Goal: Task Accomplishment & Management: Manage account settings

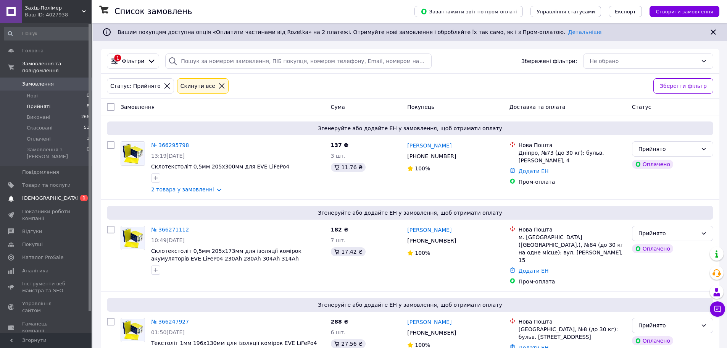
click at [30, 195] on span "[DEMOGRAPHIC_DATA]" at bounding box center [50, 198] width 56 height 7
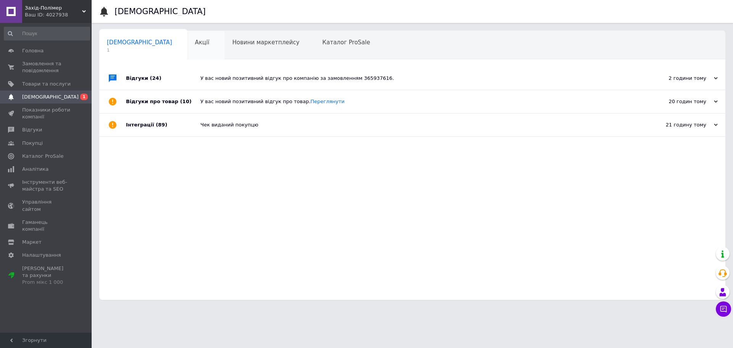
click at [187, 41] on div "Акції 0" at bounding box center [205, 45] width 37 height 29
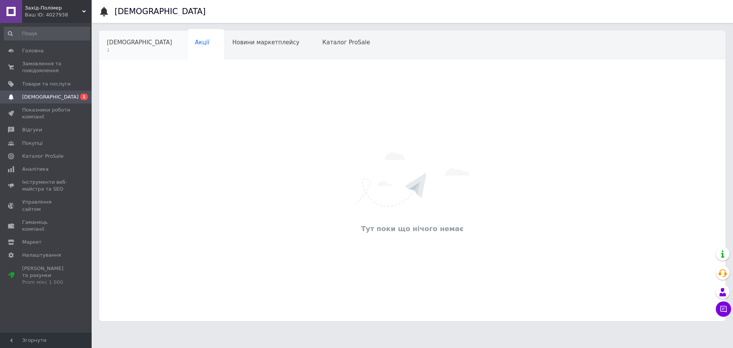
click at [137, 42] on span "[DEMOGRAPHIC_DATA]" at bounding box center [139, 42] width 65 height 7
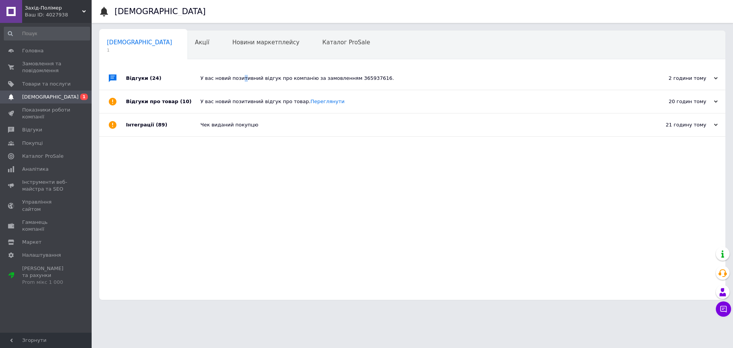
click at [240, 79] on div "У вас новий позитивний відгук про компанію за замовленням 365937616." at bounding box center [420, 78] width 441 height 7
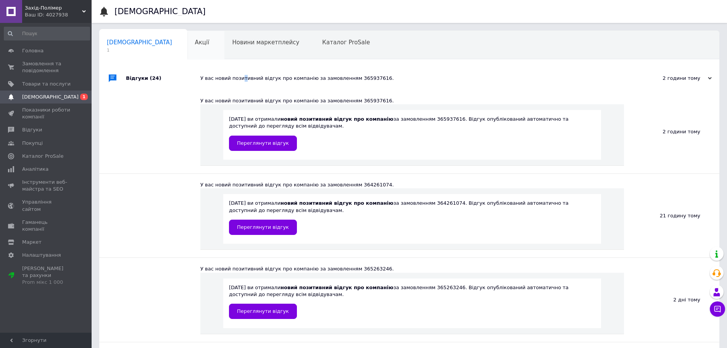
click at [187, 44] on div "Акції" at bounding box center [205, 45] width 37 height 29
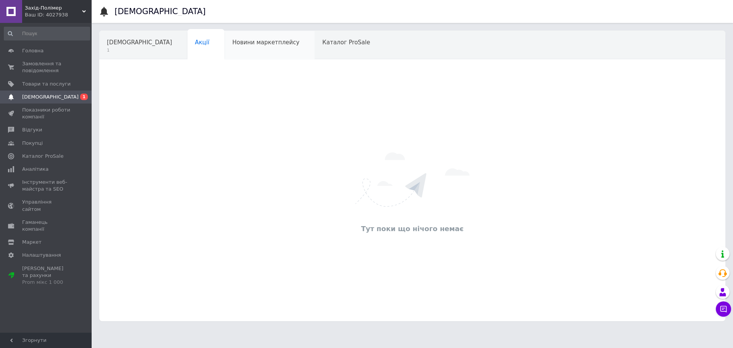
click at [234, 46] on span "Новини маркетплейсу" at bounding box center [265, 42] width 67 height 7
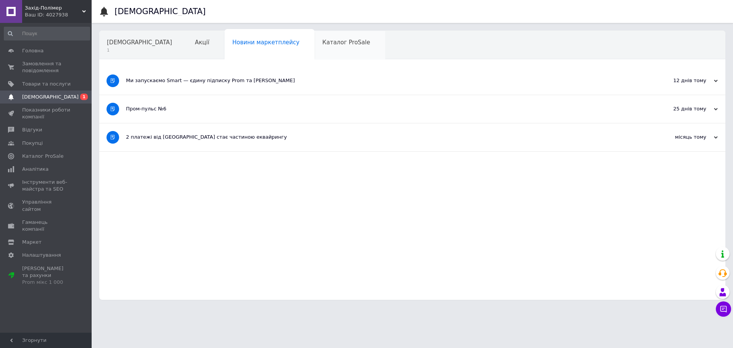
click at [322, 44] on span "Каталог ProSale" at bounding box center [346, 42] width 48 height 7
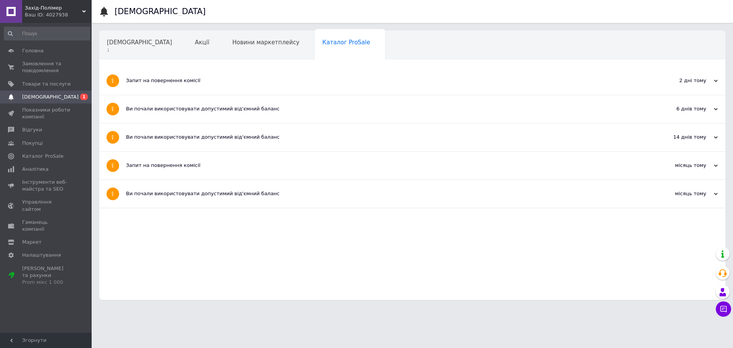
click at [168, 68] on span "Навчання та заходи" at bounding box center [137, 71] width 61 height 7
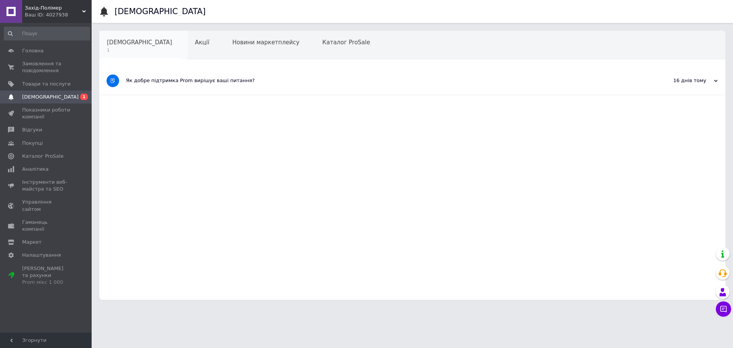
click at [136, 46] on div "Сповіщення 1" at bounding box center [143, 45] width 88 height 29
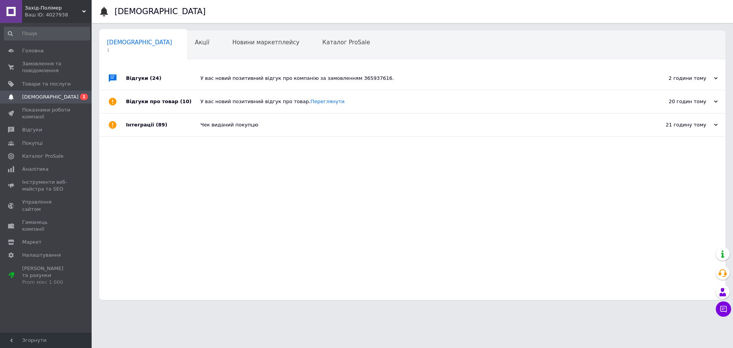
click at [168, 68] on span "Навчання та заходи" at bounding box center [137, 71] width 61 height 7
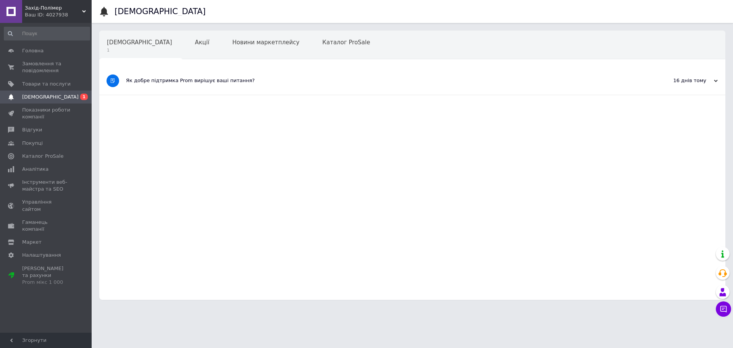
click at [293, 84] on div "Як добре підтримка Prom вирішує ваші питання?" at bounding box center [383, 80] width 515 height 7
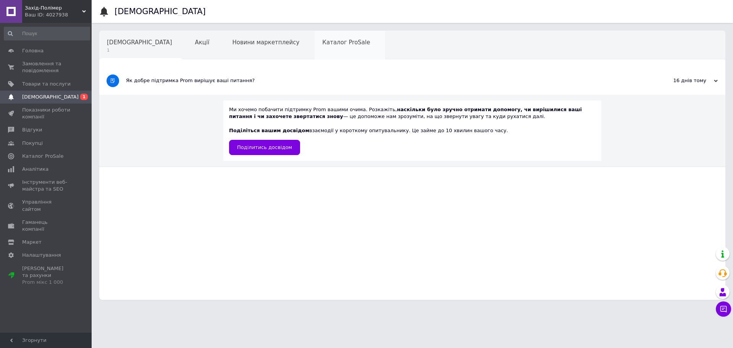
click at [315, 46] on div "Каталог ProSale" at bounding box center [350, 45] width 71 height 29
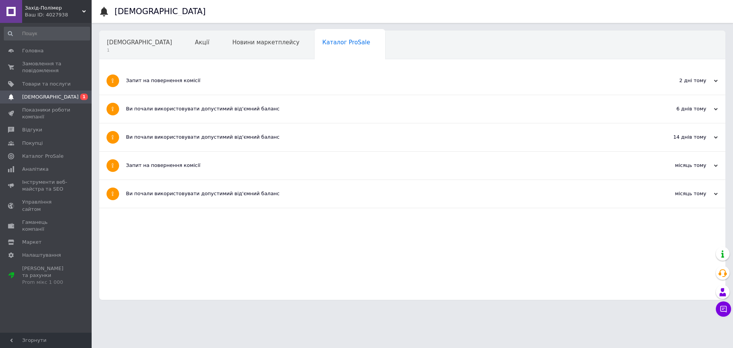
click at [168, 93] on div "Запит на повернення комісії" at bounding box center [383, 81] width 515 height 28
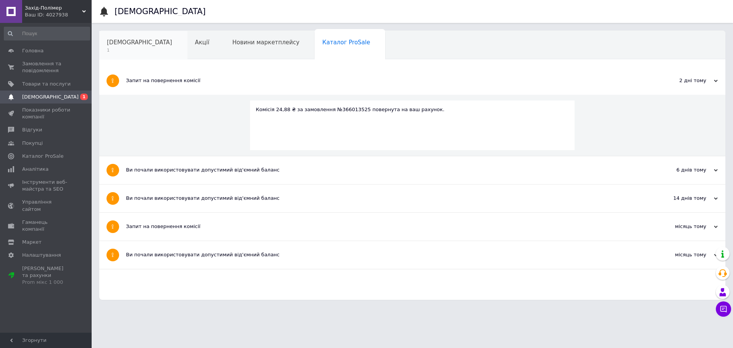
click at [130, 47] on span "1" at bounding box center [139, 50] width 65 height 6
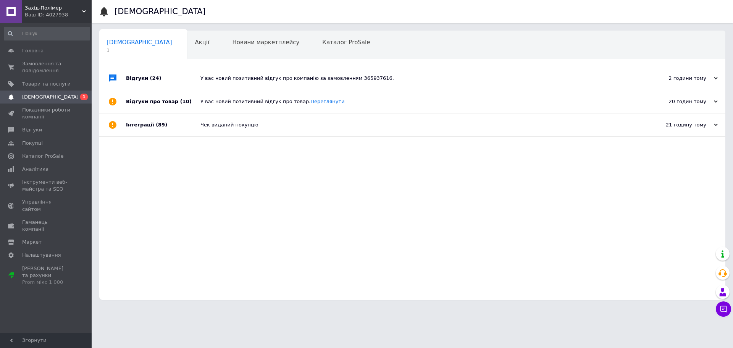
click at [43, 98] on span "[DEMOGRAPHIC_DATA]" at bounding box center [50, 97] width 56 height 7
click at [307, 78] on div "У вас новий позитивний відгук про компанію за замовленням 365937616." at bounding box center [420, 78] width 441 height 7
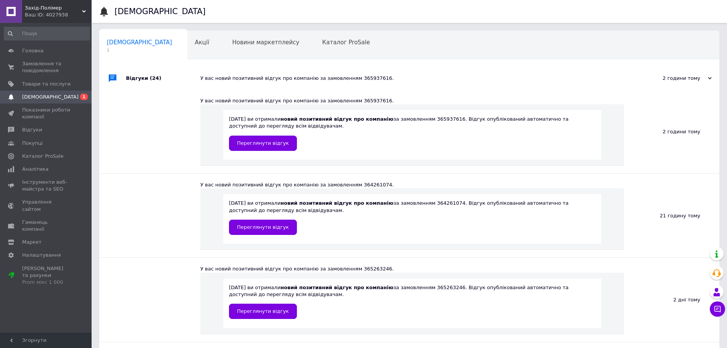
click at [147, 46] on div "Сповіщення 1" at bounding box center [143, 45] width 88 height 29
click at [195, 43] on span "Акції" at bounding box center [202, 42] width 15 height 7
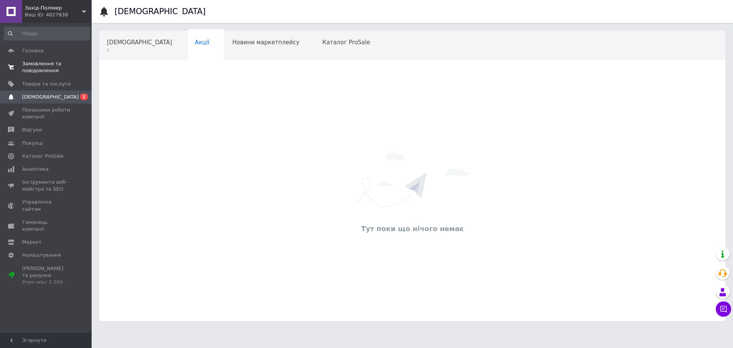
click at [43, 66] on span "Замовлення та повідомлення" at bounding box center [46, 67] width 48 height 14
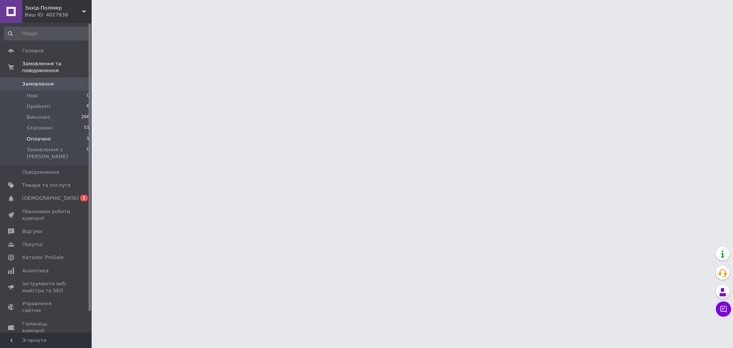
click at [53, 134] on li "Оплачені 1" at bounding box center [47, 139] width 94 height 11
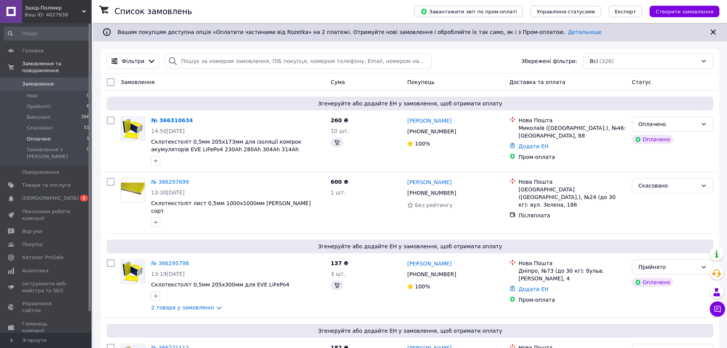
click at [45, 136] on span "Оплачені" at bounding box center [39, 139] width 24 height 7
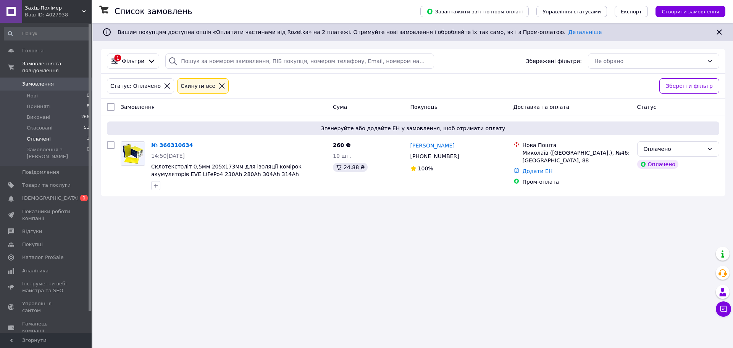
click at [39, 136] on span "Оплачені" at bounding box center [39, 139] width 24 height 7
click at [660, 148] on div "Оплачено" at bounding box center [674, 149] width 60 height 8
click at [652, 166] on li "Прийнято" at bounding box center [677, 166] width 81 height 14
click at [36, 103] on span "Прийняті" at bounding box center [39, 106] width 24 height 7
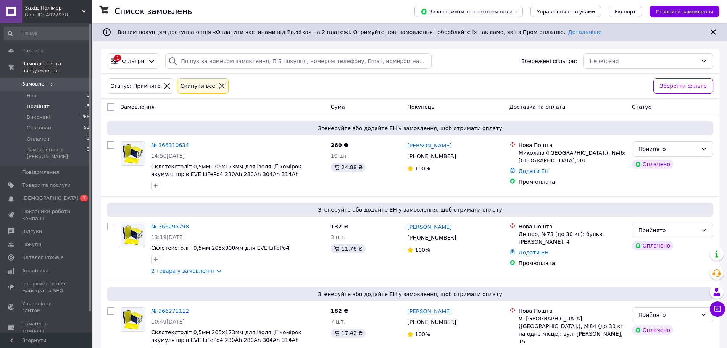
click at [35, 103] on span "Прийняті" at bounding box center [39, 106] width 24 height 7
click at [38, 103] on span "Прийняті" at bounding box center [39, 106] width 24 height 7
click at [169, 145] on link "№ 366310634" at bounding box center [170, 145] width 38 height 6
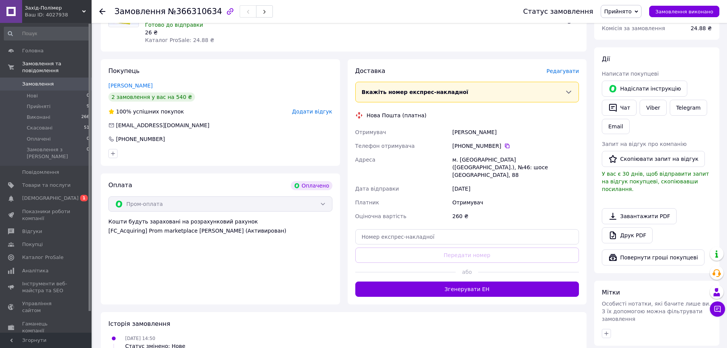
scroll to position [115, 0]
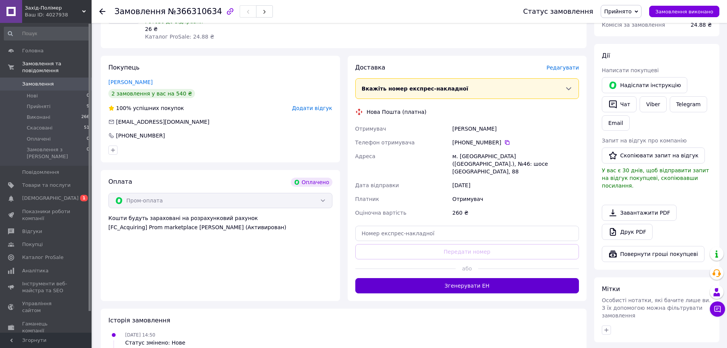
click at [466, 278] on button "Згенерувати ЕН" at bounding box center [467, 285] width 224 height 15
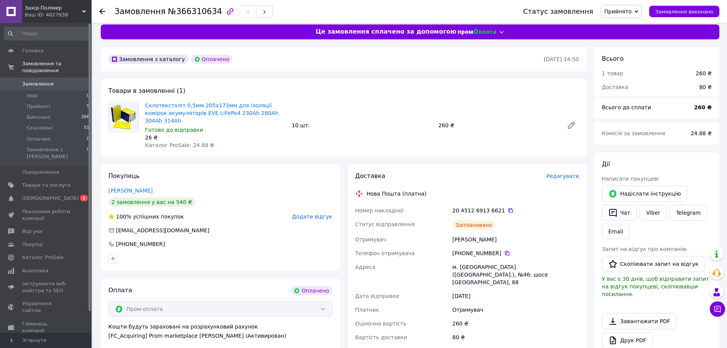
scroll to position [0, 0]
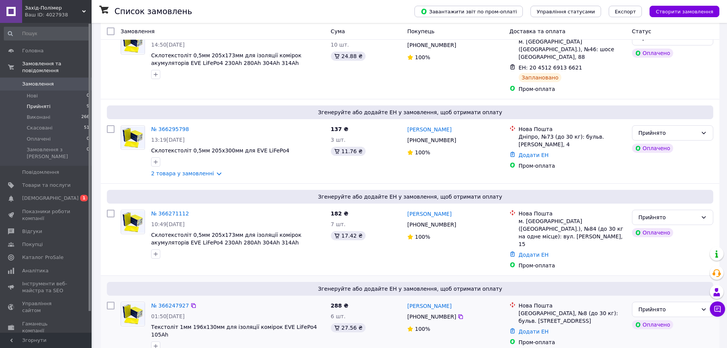
scroll to position [115, 0]
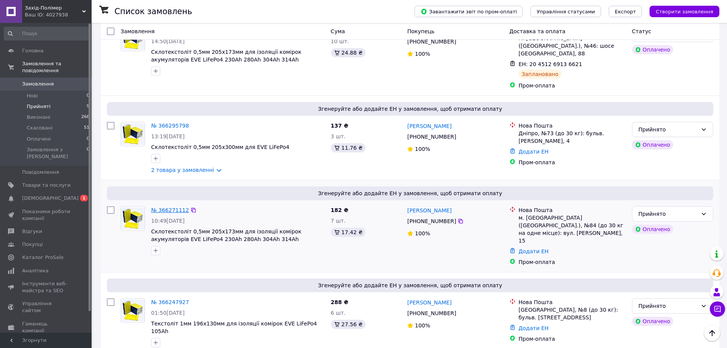
click at [176, 207] on link "№ 366271112" at bounding box center [170, 210] width 38 height 6
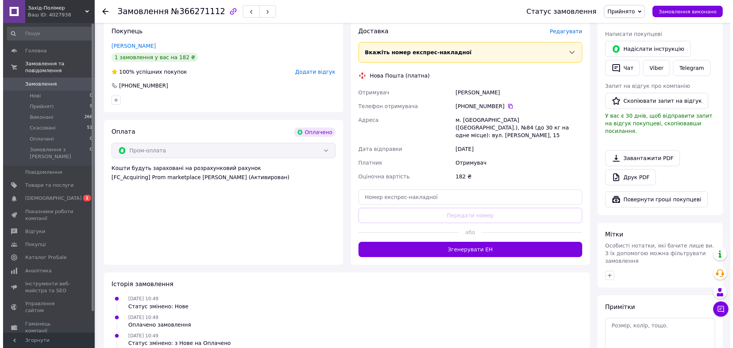
scroll to position [192, 0]
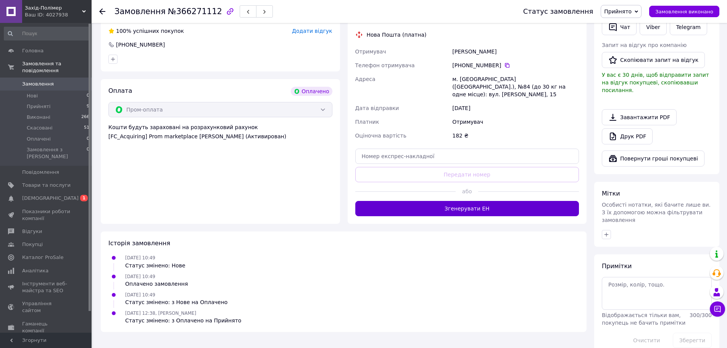
click at [461, 201] on button "Згенерувати ЕН" at bounding box center [467, 208] width 224 height 15
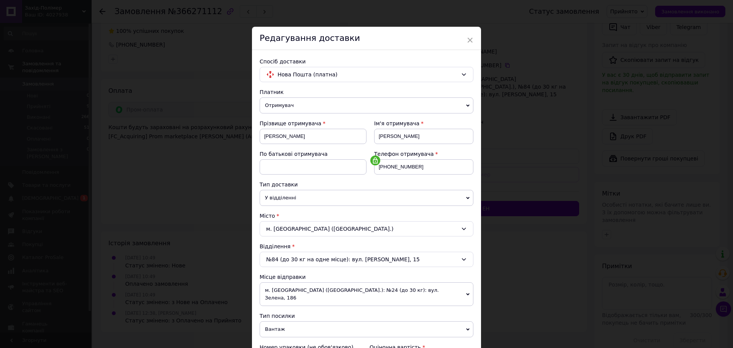
scroll to position [267, 0]
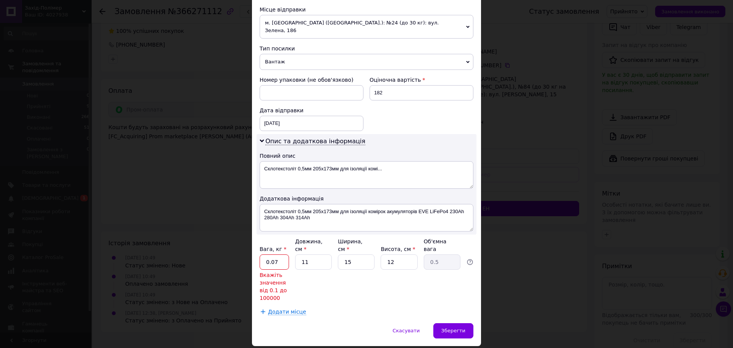
drag, startPoint x: 279, startPoint y: 247, endPoint x: 270, endPoint y: 247, distance: 9.2
click at [270, 254] on input "0.07" at bounding box center [274, 261] width 29 height 15
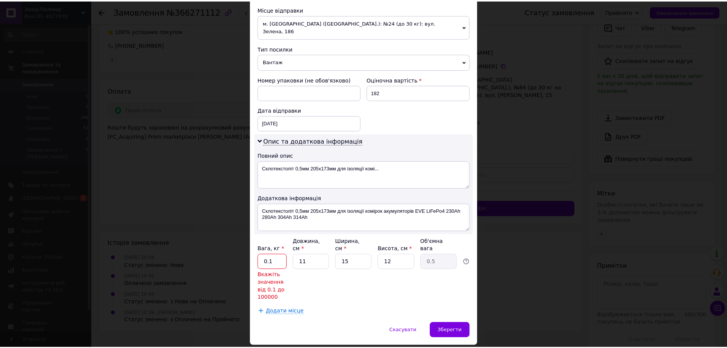
scroll to position [245, 0]
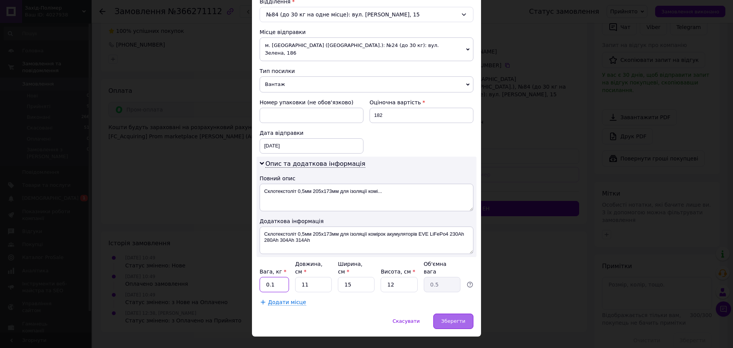
type input "0.1"
click at [459, 318] on span "Зберегти" at bounding box center [453, 321] width 24 height 6
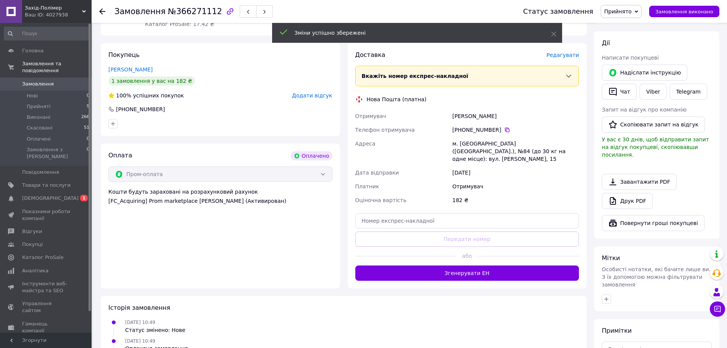
scroll to position [0, 0]
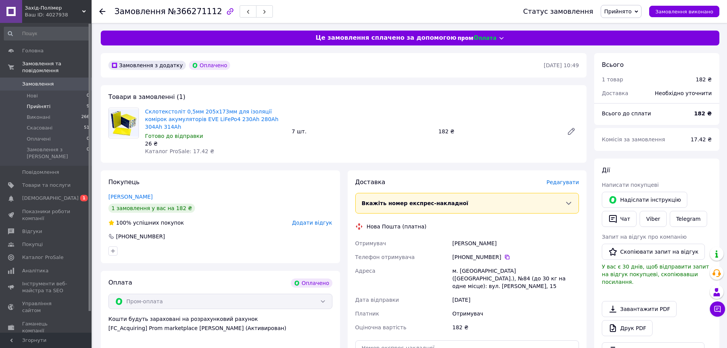
click at [39, 103] on span "Прийняті" at bounding box center [39, 106] width 24 height 7
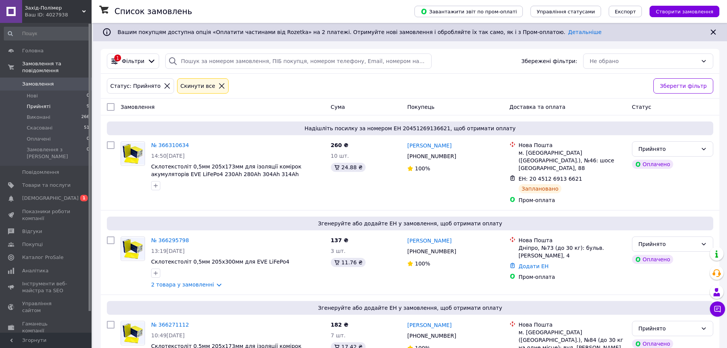
click at [38, 103] on span "Прийняті" at bounding box center [39, 106] width 24 height 7
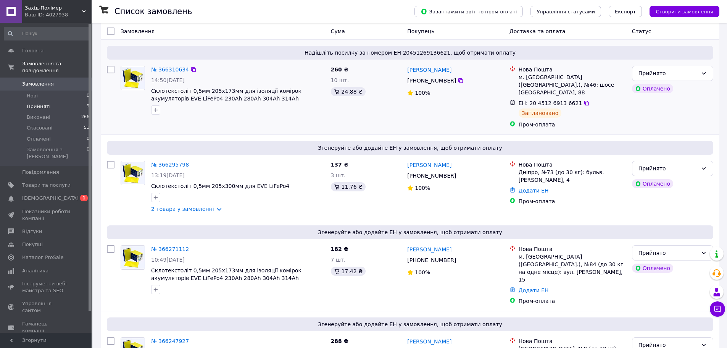
scroll to position [76, 0]
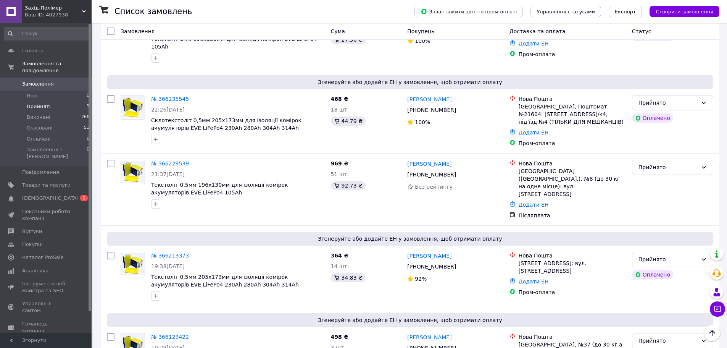
scroll to position [481, 0]
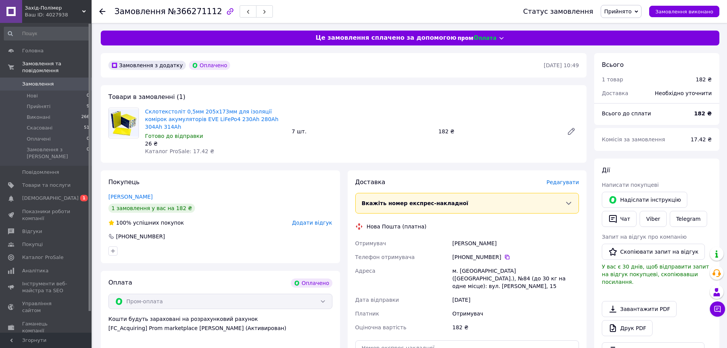
scroll to position [191, 0]
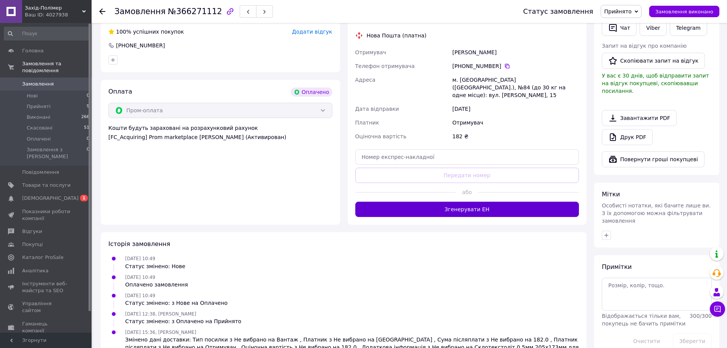
click at [472, 202] on button "Згенерувати ЕН" at bounding box center [467, 209] width 224 height 15
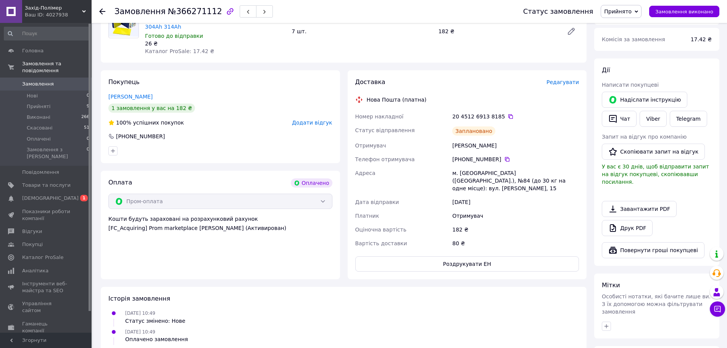
scroll to position [0, 0]
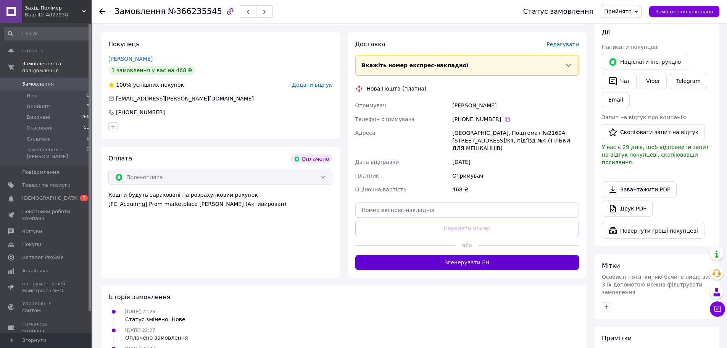
scroll to position [153, 0]
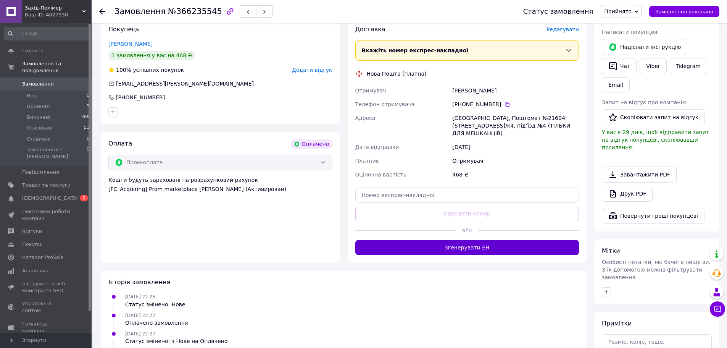
click at [492, 240] on button "Згенерувати ЕН" at bounding box center [467, 247] width 224 height 15
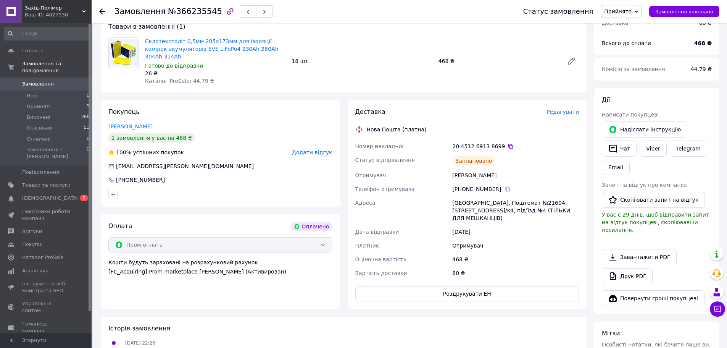
scroll to position [0, 0]
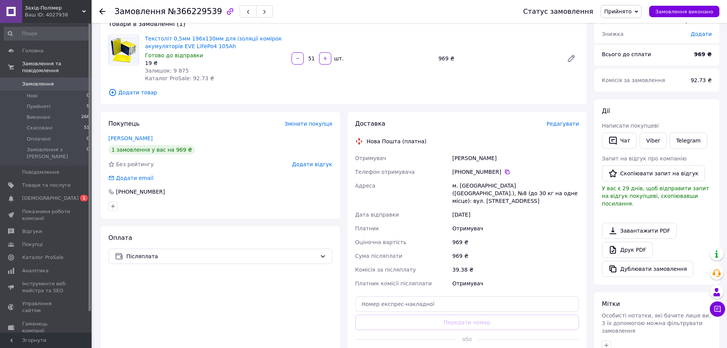
scroll to position [161, 0]
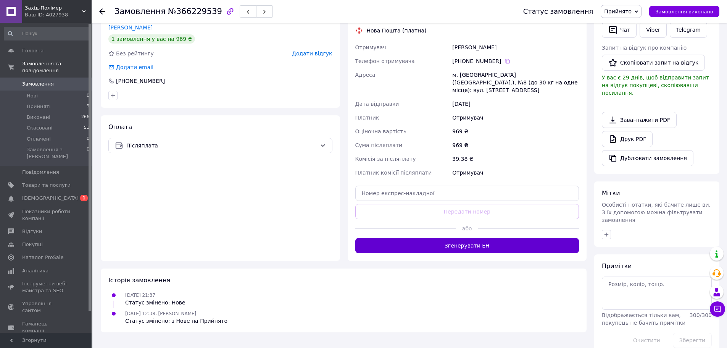
click at [491, 238] on button "Згенерувати ЕН" at bounding box center [467, 245] width 224 height 15
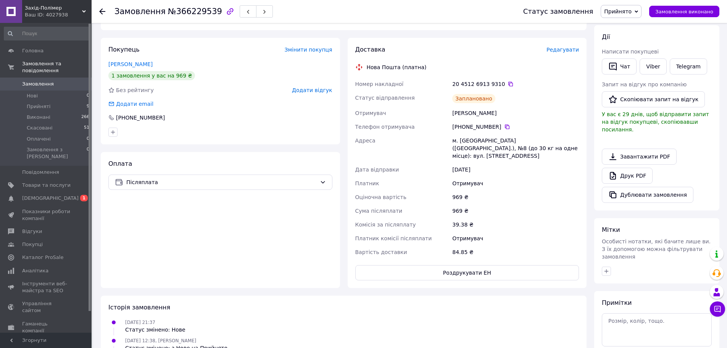
scroll to position [0, 0]
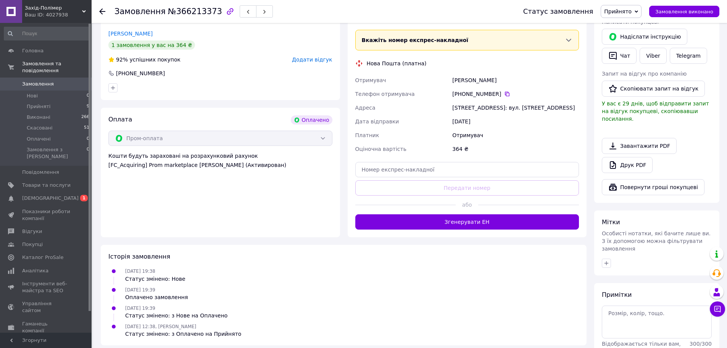
scroll to position [192, 0]
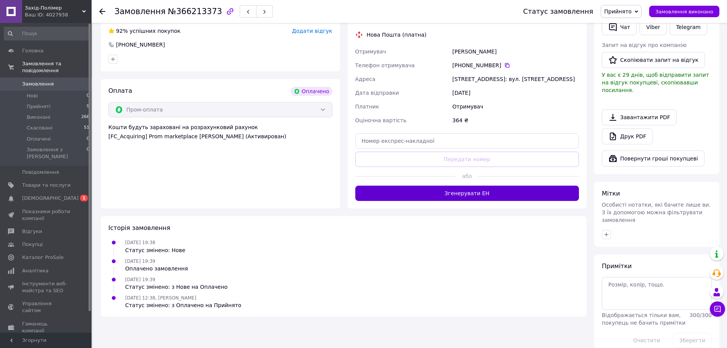
click at [460, 189] on button "Згенерувати ЕН" at bounding box center [467, 193] width 224 height 15
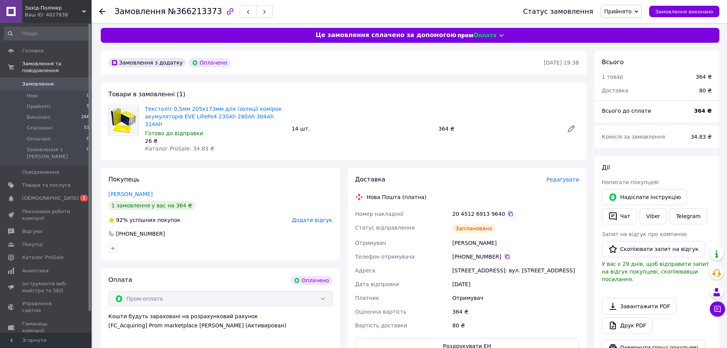
scroll to position [0, 0]
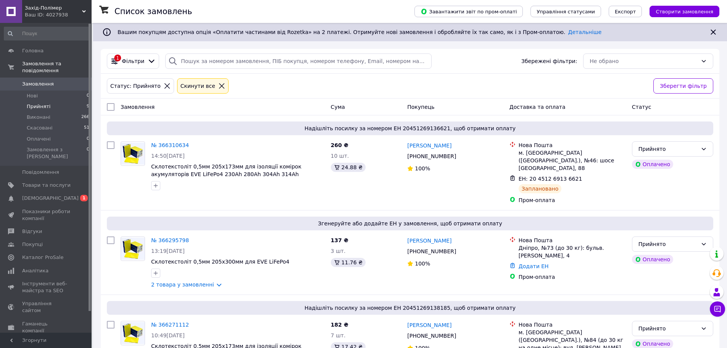
click at [52, 101] on li "Прийняті 9" at bounding box center [47, 106] width 94 height 11
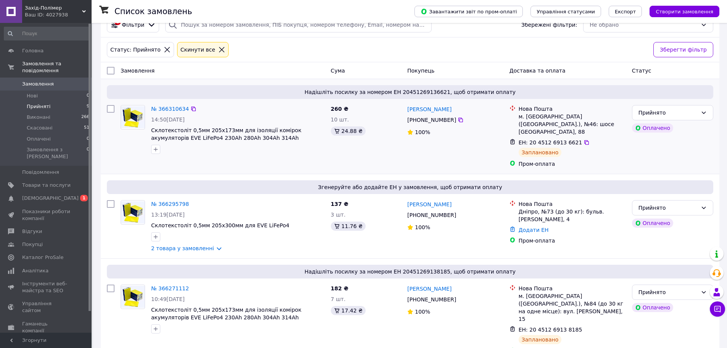
scroll to position [38, 0]
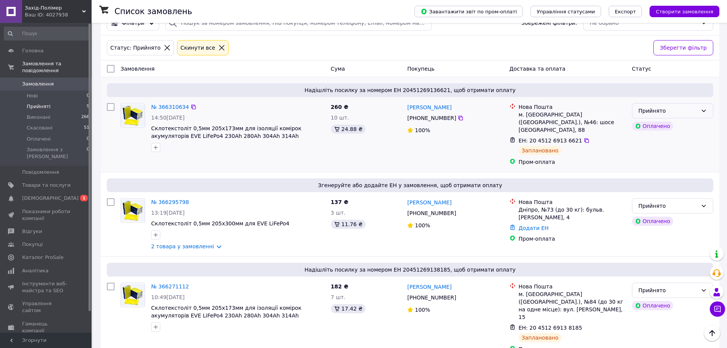
click at [689, 116] on div "Прийнято" at bounding box center [672, 110] width 81 height 15
click at [654, 127] on li "Виконано" at bounding box center [672, 128] width 81 height 14
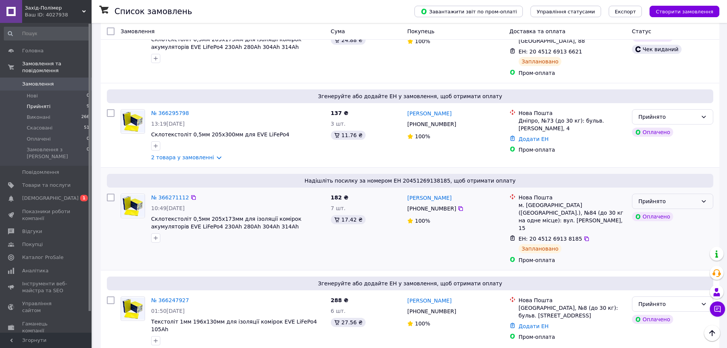
scroll to position [153, 0]
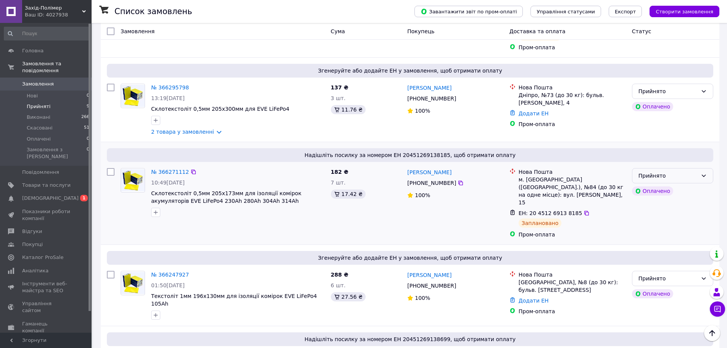
click at [696, 171] on div "Прийнято" at bounding box center [668, 175] width 59 height 8
click at [659, 186] on li "Виконано" at bounding box center [672, 185] width 81 height 14
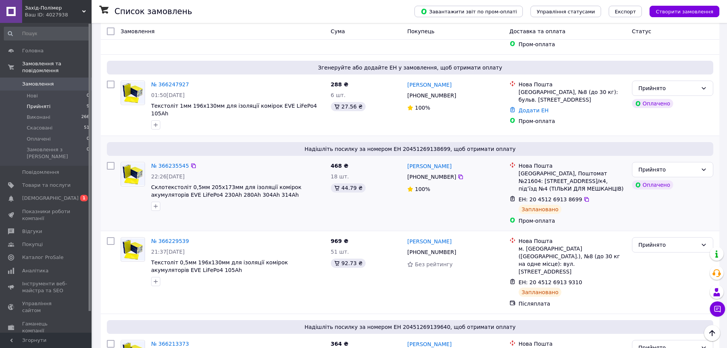
scroll to position [344, 0]
click at [667, 165] on div "Прийнято" at bounding box center [668, 169] width 59 height 8
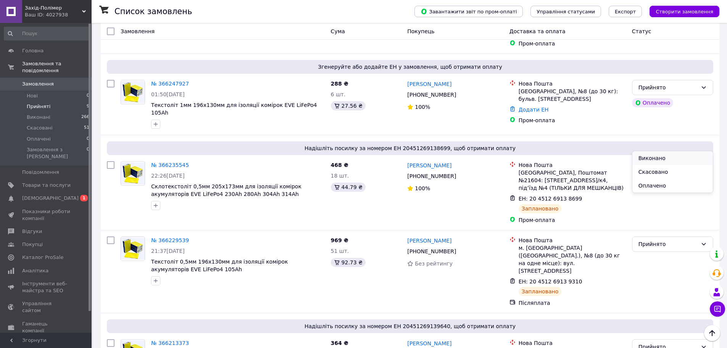
click at [653, 155] on li "Виконано" at bounding box center [672, 158] width 81 height 14
click at [683, 240] on div "Прийнято" at bounding box center [668, 244] width 59 height 8
click at [650, 231] on li "Виконано" at bounding box center [672, 233] width 81 height 14
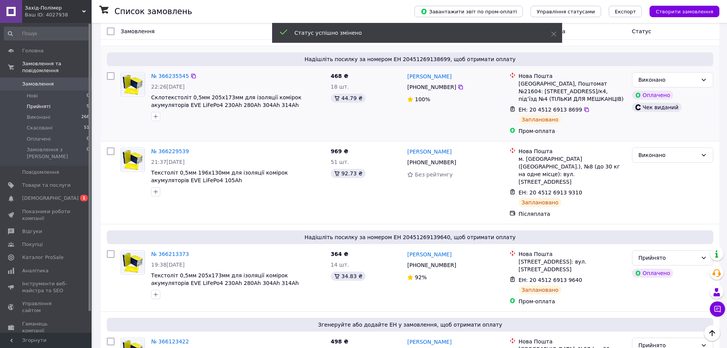
scroll to position [458, 0]
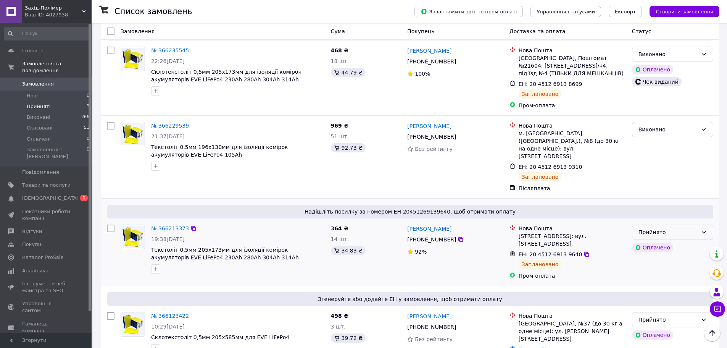
click at [666, 228] on div "Прийнято" at bounding box center [668, 232] width 59 height 8
click at [652, 213] on li "Виконано" at bounding box center [672, 214] width 81 height 14
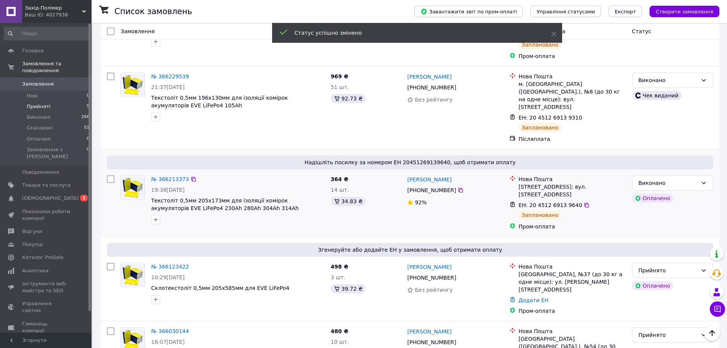
scroll to position [511, 0]
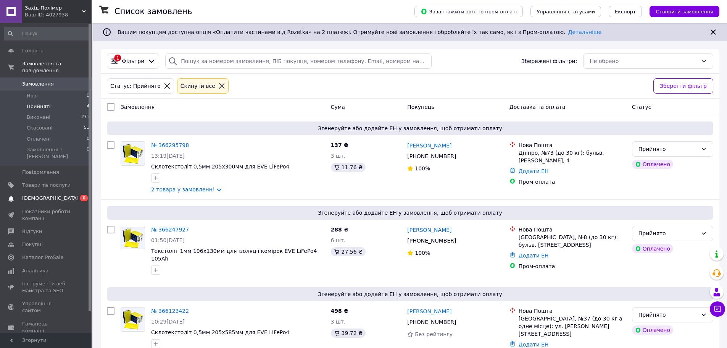
click at [50, 195] on span "[DEMOGRAPHIC_DATA]" at bounding box center [50, 198] width 56 height 7
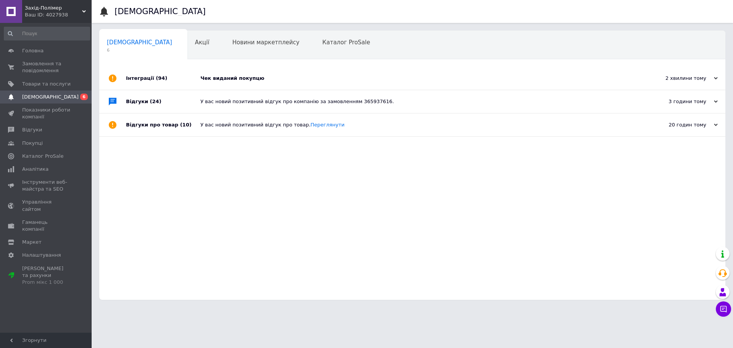
click at [242, 80] on div "Чек виданий покупцю" at bounding box center [420, 78] width 441 height 7
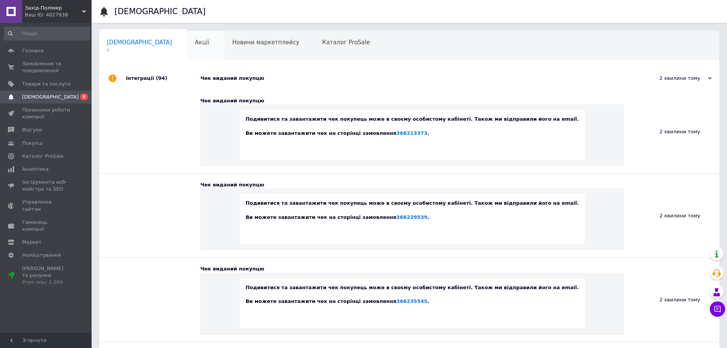
click at [187, 38] on div "Акції 0" at bounding box center [205, 45] width 37 height 29
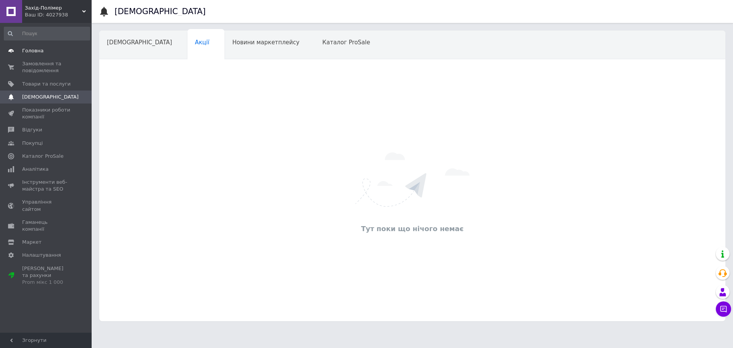
click at [22, 52] on span "Головна" at bounding box center [32, 50] width 21 height 7
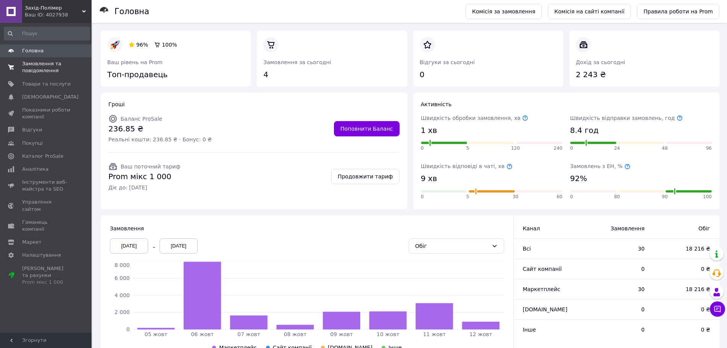
click at [42, 72] on span "Замовлення та повідомлення" at bounding box center [46, 67] width 48 height 14
